Goal: Information Seeking & Learning: Find specific fact

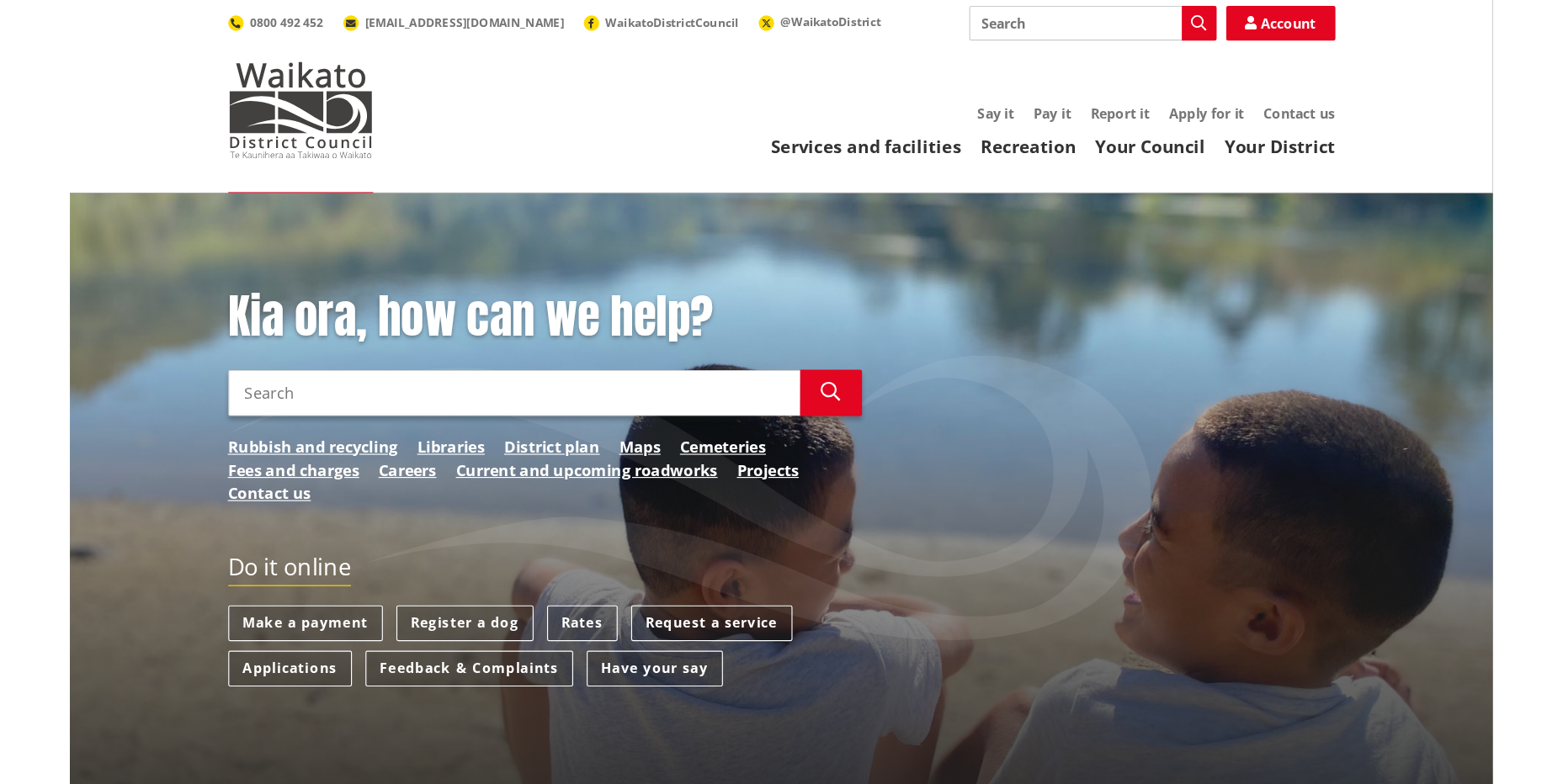
scroll to position [84, 0]
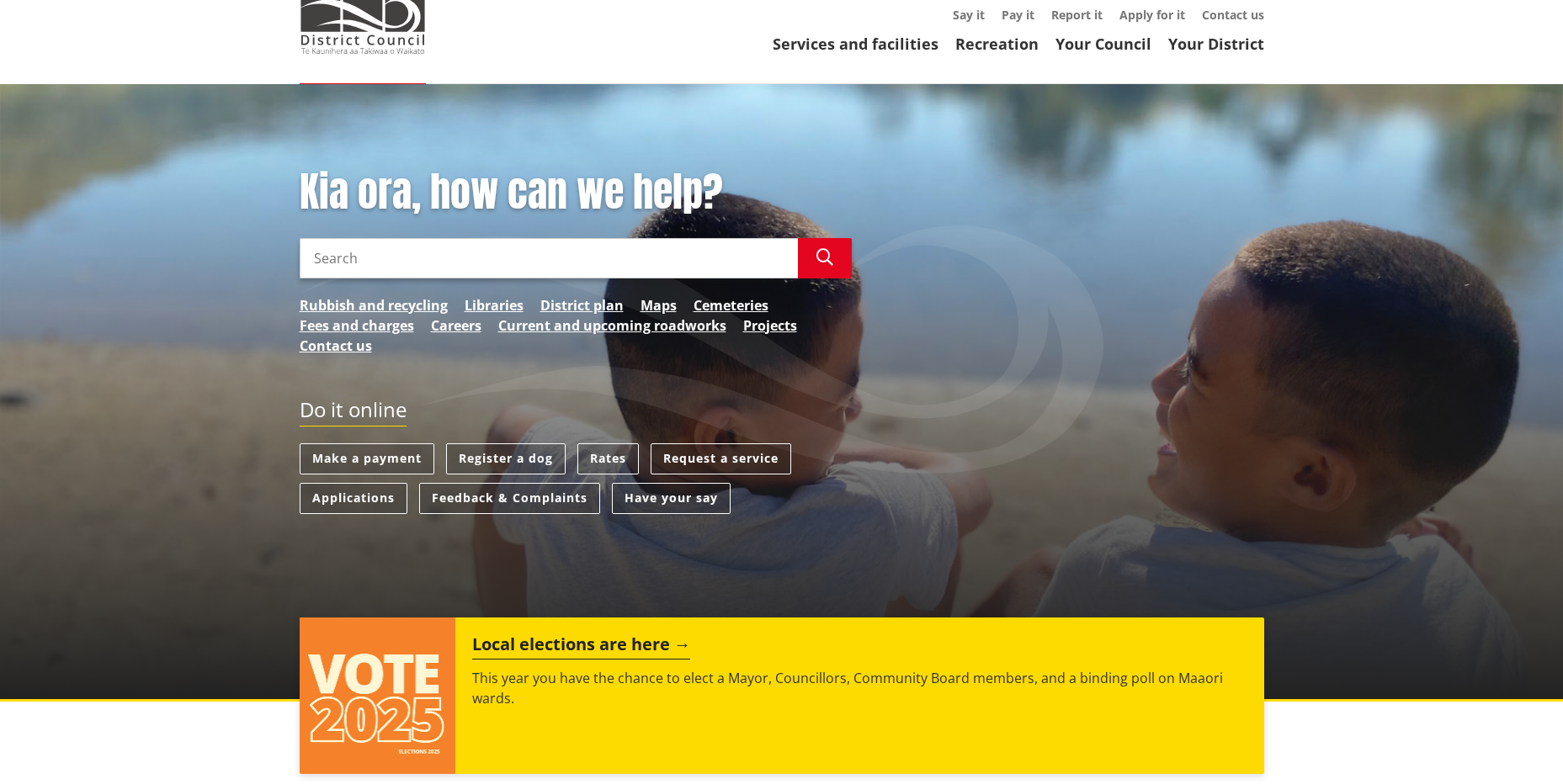
click at [521, 264] on input "Search" at bounding box center [548, 258] width 498 height 41
type input "statement of service performn"
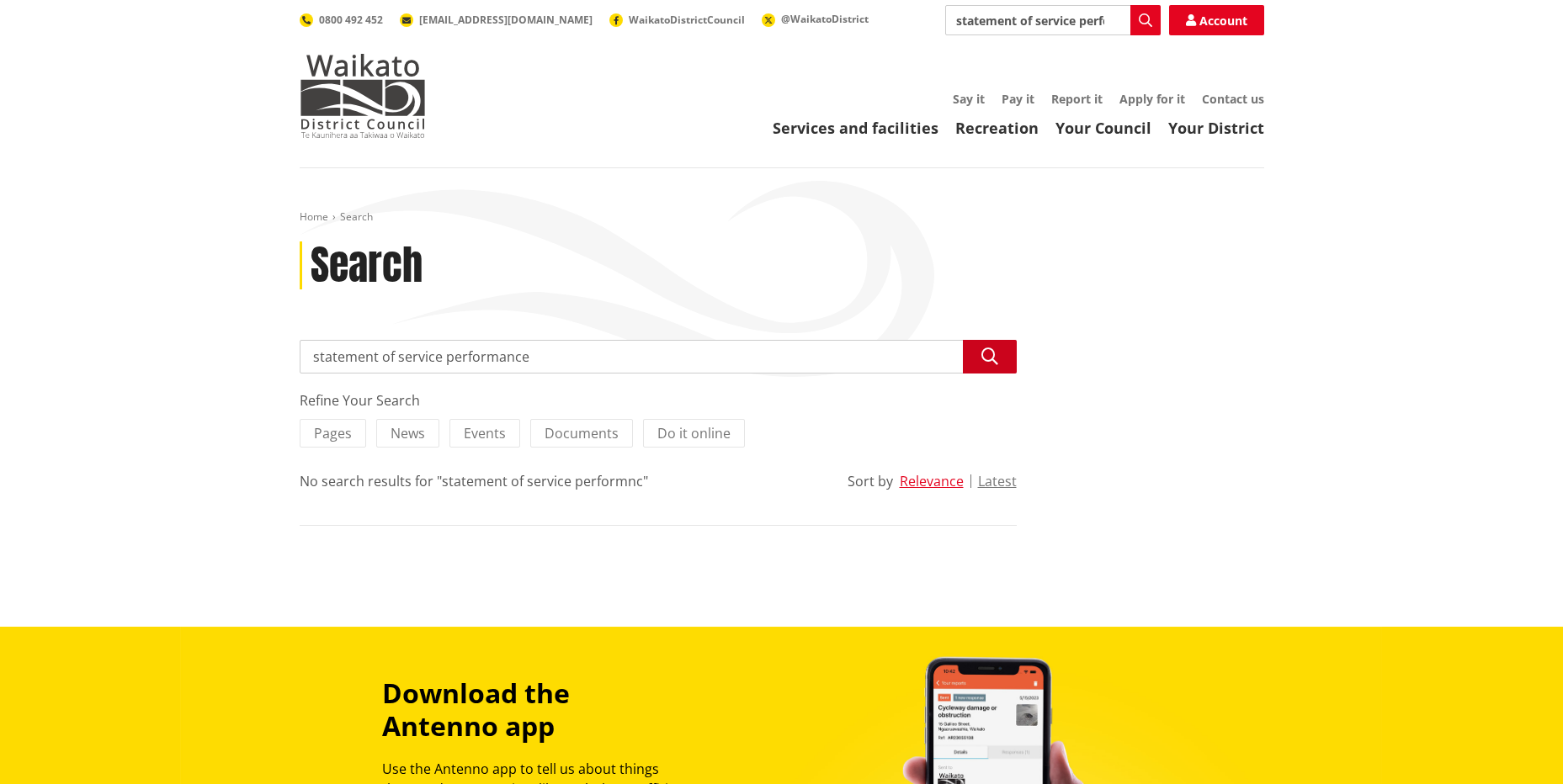
type input "statement of service performance"
click at [985, 356] on icon "button" at bounding box center [989, 356] width 16 height 16
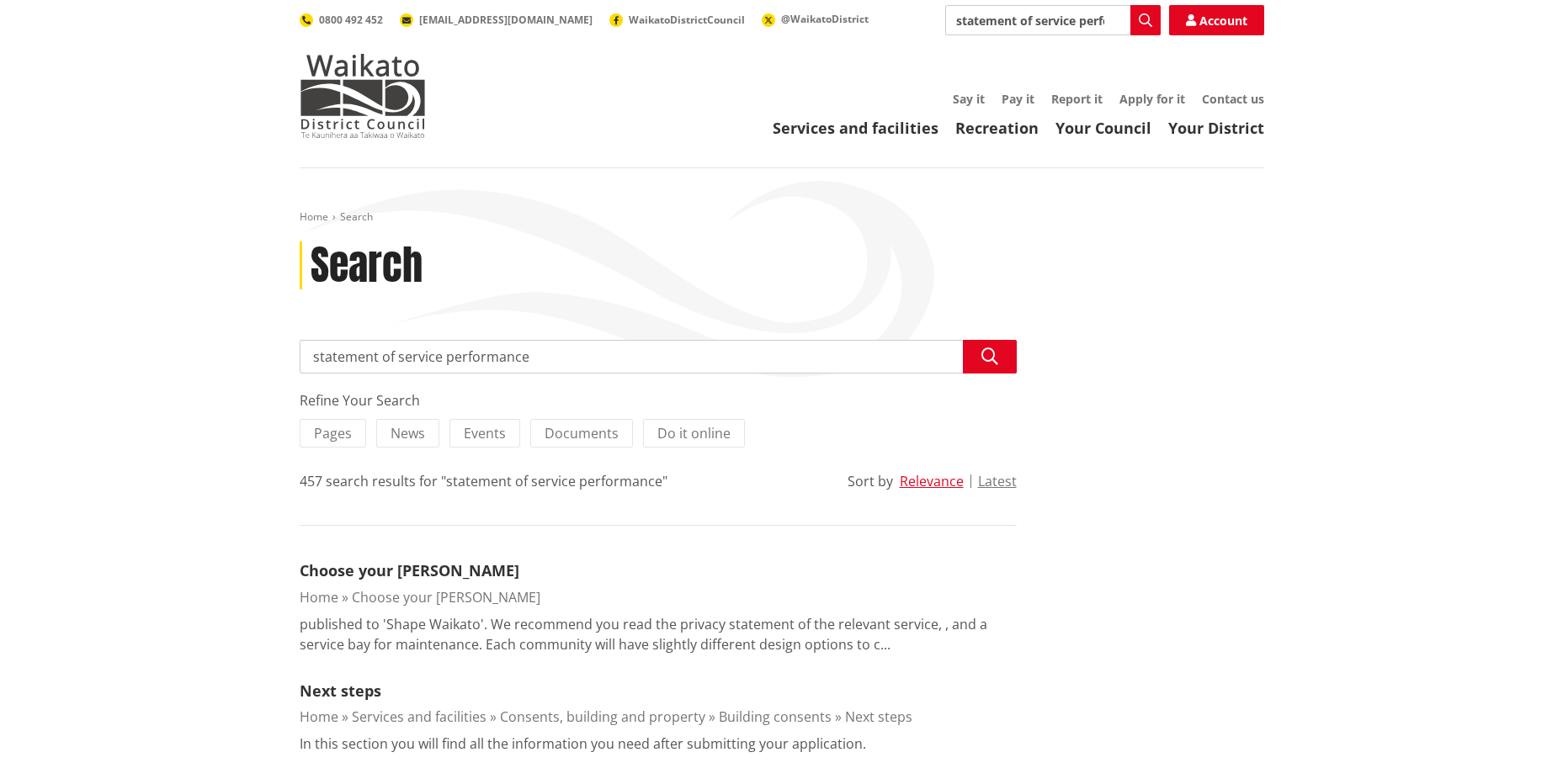
drag, startPoint x: 490, startPoint y: 361, endPoint x: 249, endPoint y: 357, distance: 241.0
type input "SPE"
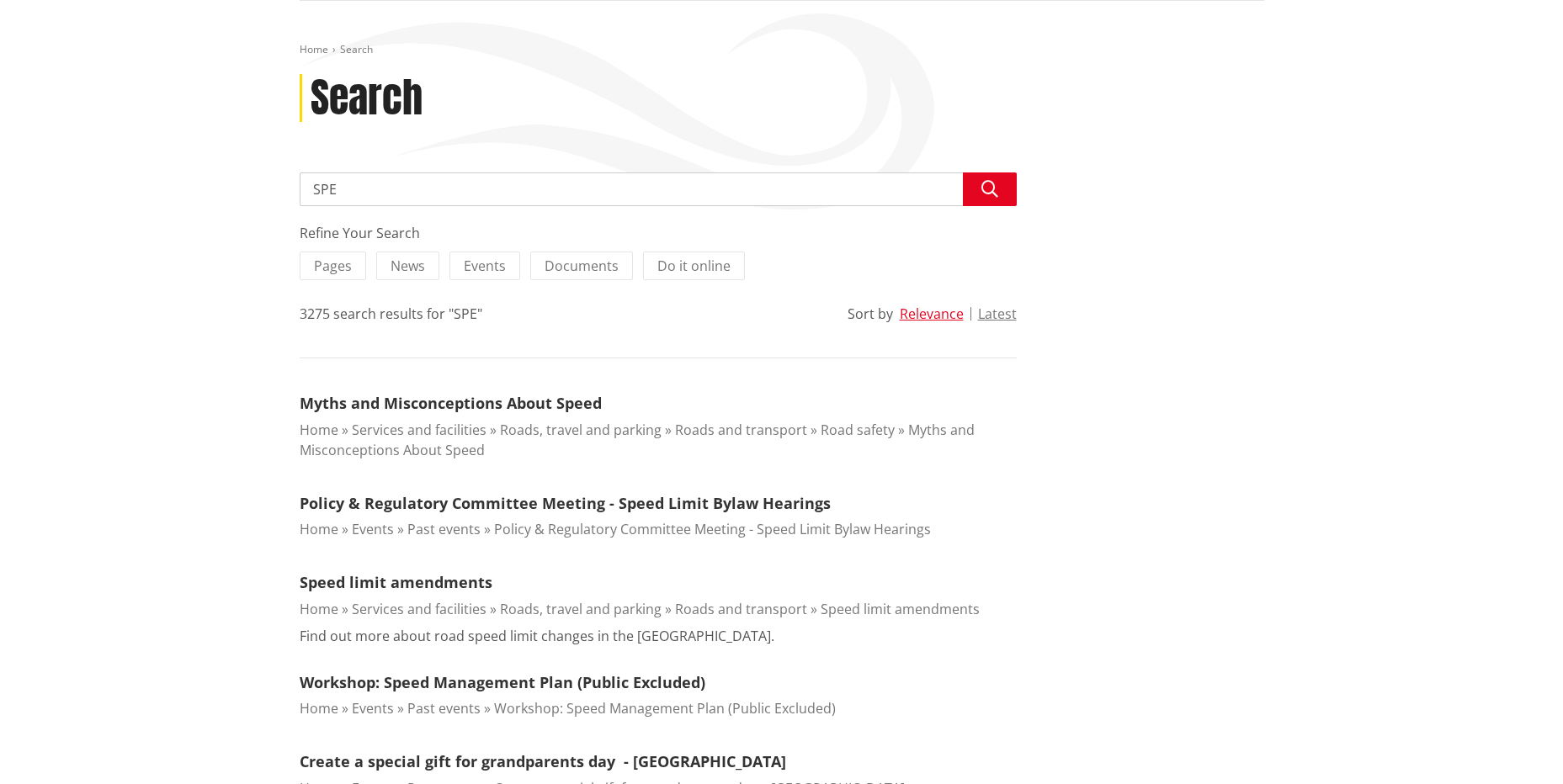
scroll to position [168, 0]
drag, startPoint x: 700, startPoint y: 195, endPoint x: 160, endPoint y: 186, distance: 540.1
type input "budget"
